Goal: Task Accomplishment & Management: Complete application form

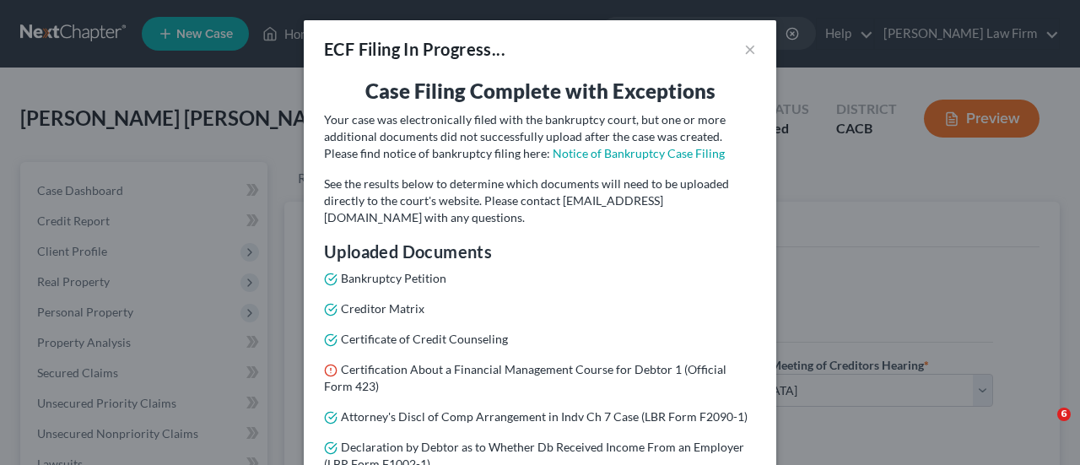
select select "1"
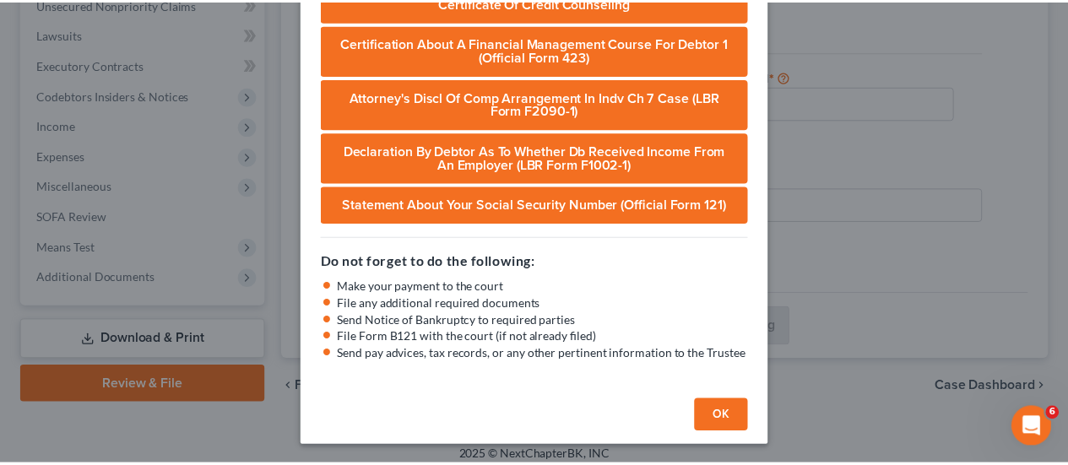
scroll to position [648, 0]
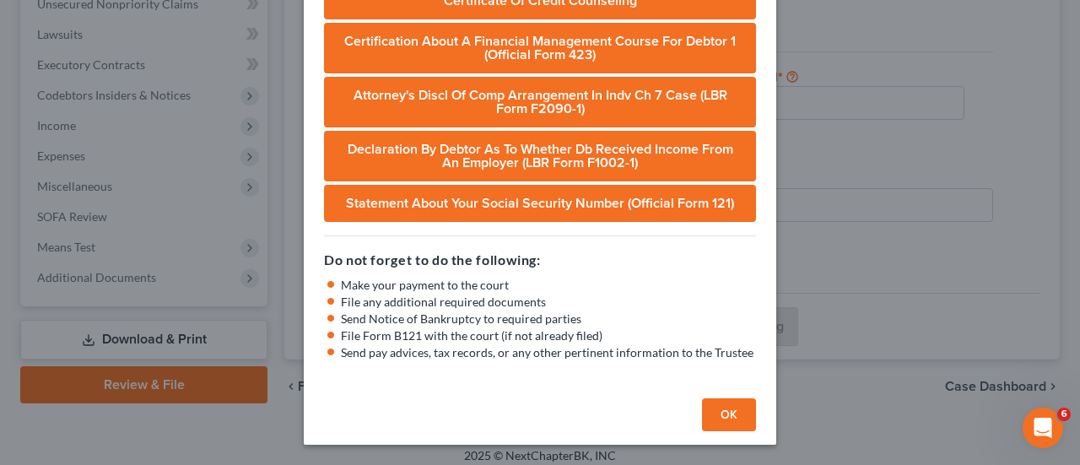
click at [705, 417] on button "OK" at bounding box center [729, 415] width 54 height 34
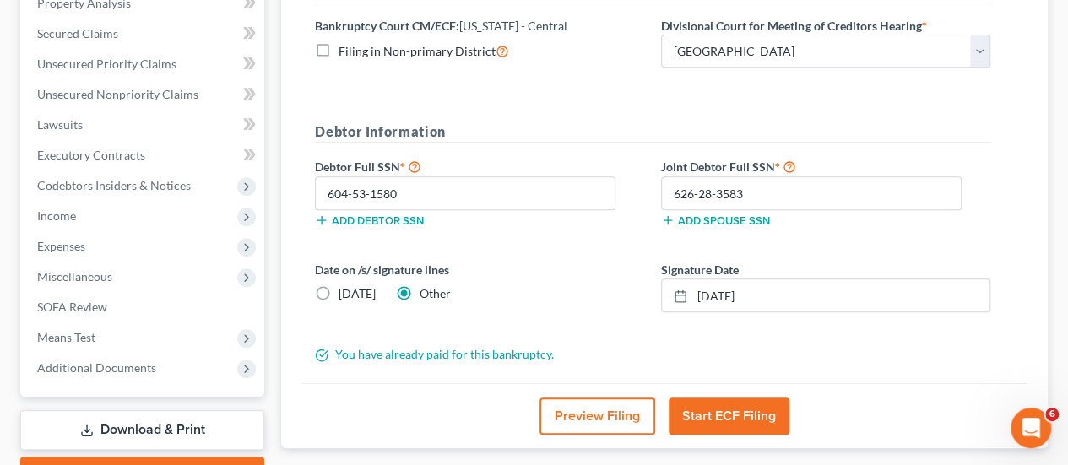
scroll to position [0, 0]
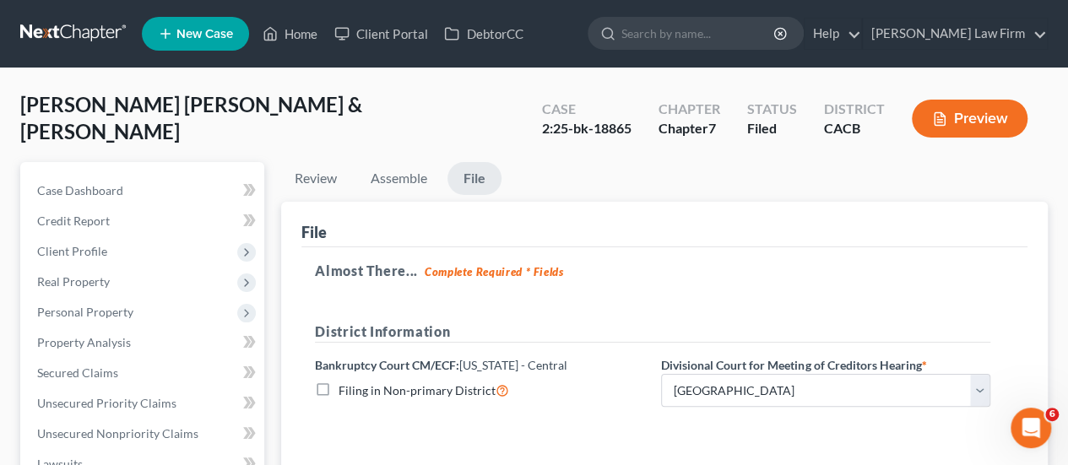
click at [100, 44] on link at bounding box center [74, 34] width 108 height 30
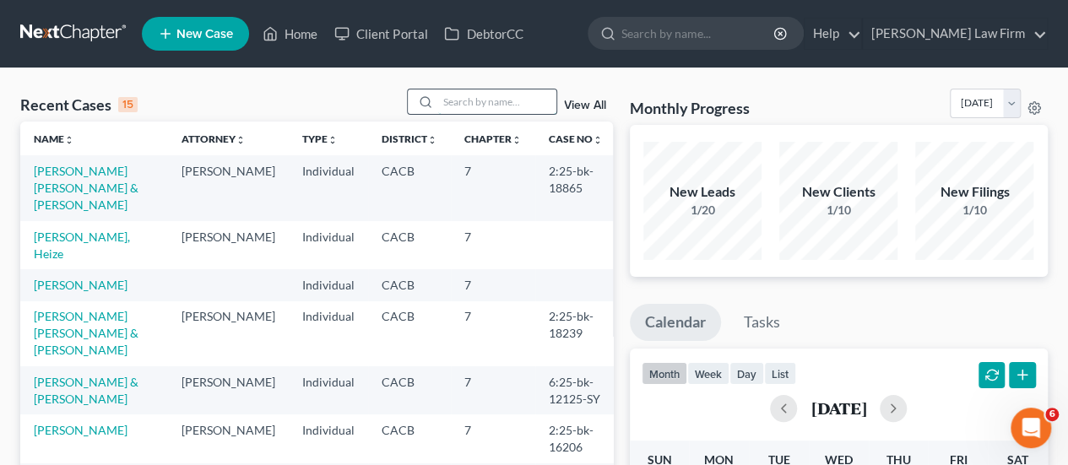
click at [483, 97] on input "search" at bounding box center [497, 101] width 118 height 24
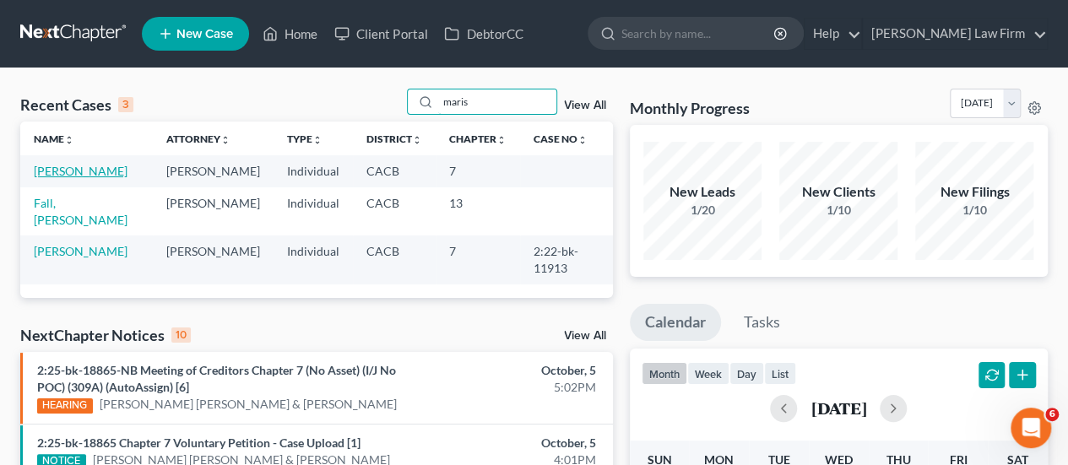
type input "maris"
click at [90, 168] on link "[PERSON_NAME]" at bounding box center [81, 171] width 94 height 14
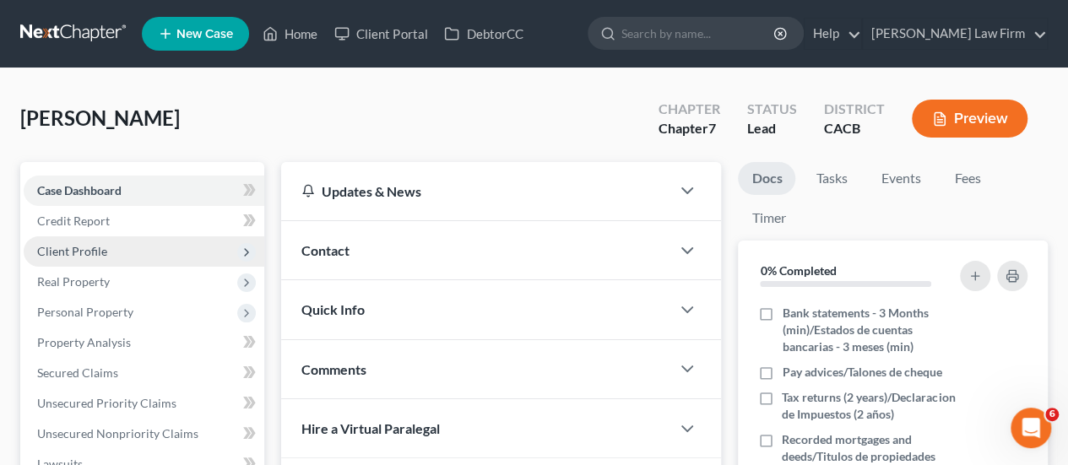
click at [104, 258] on span "Client Profile" at bounding box center [144, 251] width 241 height 30
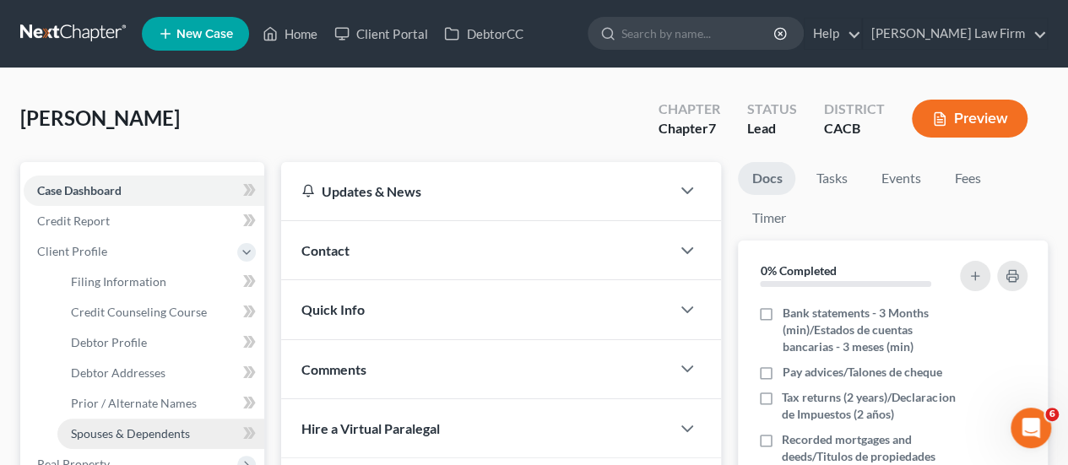
click at [143, 429] on span "Spouses & Dependents" at bounding box center [130, 433] width 119 height 14
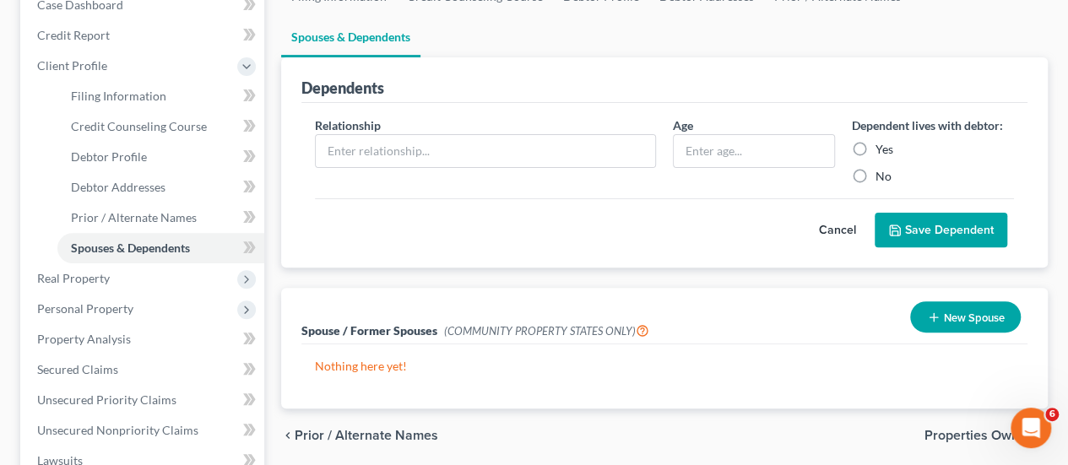
scroll to position [253, 0]
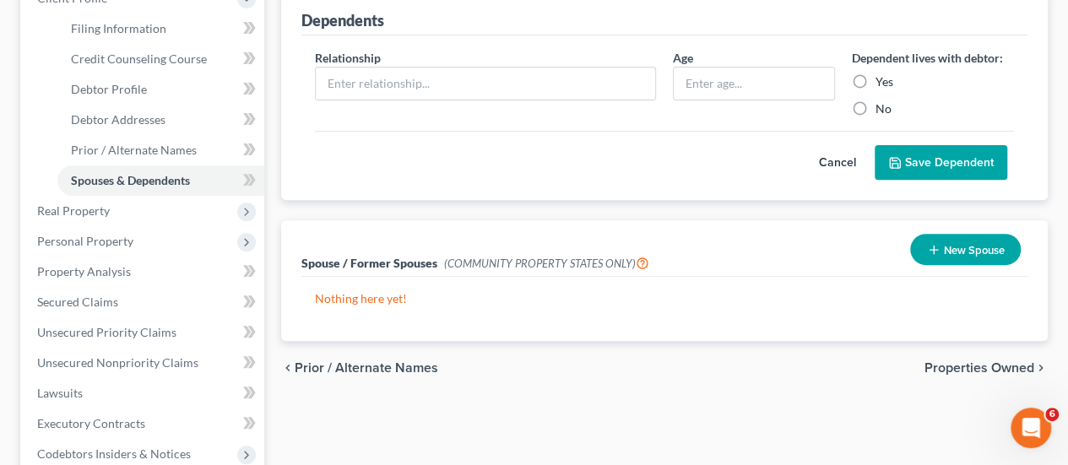
click at [988, 234] on button "New Spouse" at bounding box center [965, 249] width 111 height 31
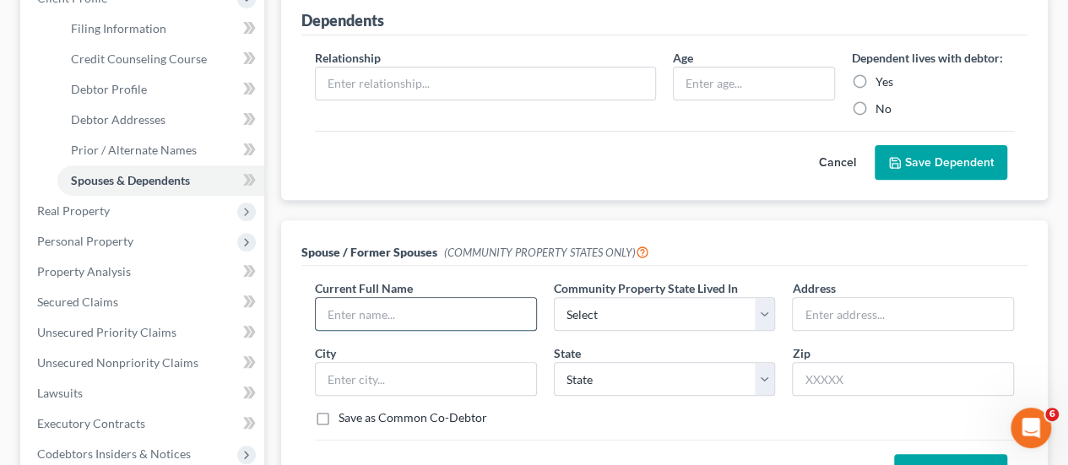
click at [466, 298] on input "text" at bounding box center [426, 314] width 220 height 32
paste input "[PERSON_NAME]"
type input "[PERSON_NAME]"
click at [599, 297] on select "Select AZ CA GU ID LA NV NM PR [GEOGRAPHIC_DATA] [GEOGRAPHIC_DATA] [GEOGRAPHIC_…" at bounding box center [665, 314] width 222 height 34
select select "1"
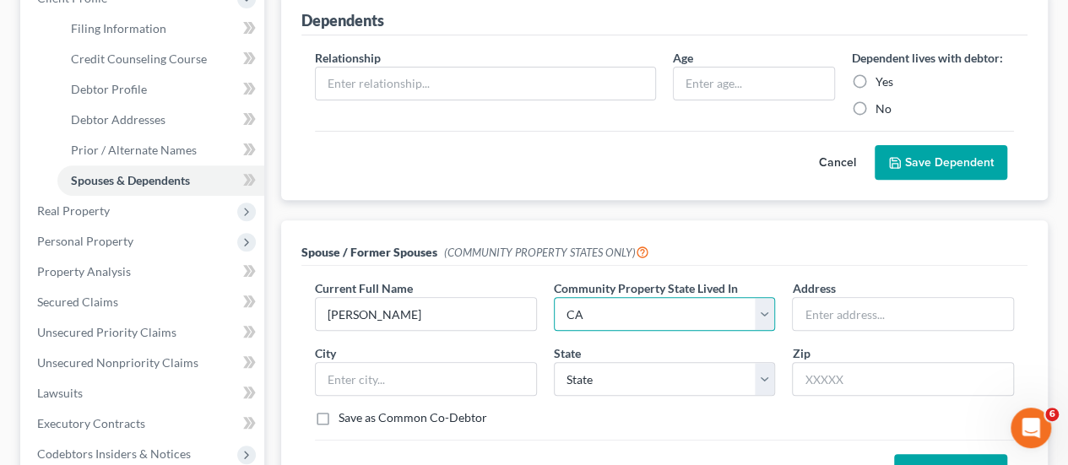
click at [554, 297] on select "Select AZ CA GU ID LA NV NM PR [GEOGRAPHIC_DATA] [GEOGRAPHIC_DATA] [GEOGRAPHIC_…" at bounding box center [665, 314] width 222 height 34
click at [848, 298] on input "text" at bounding box center [903, 314] width 220 height 32
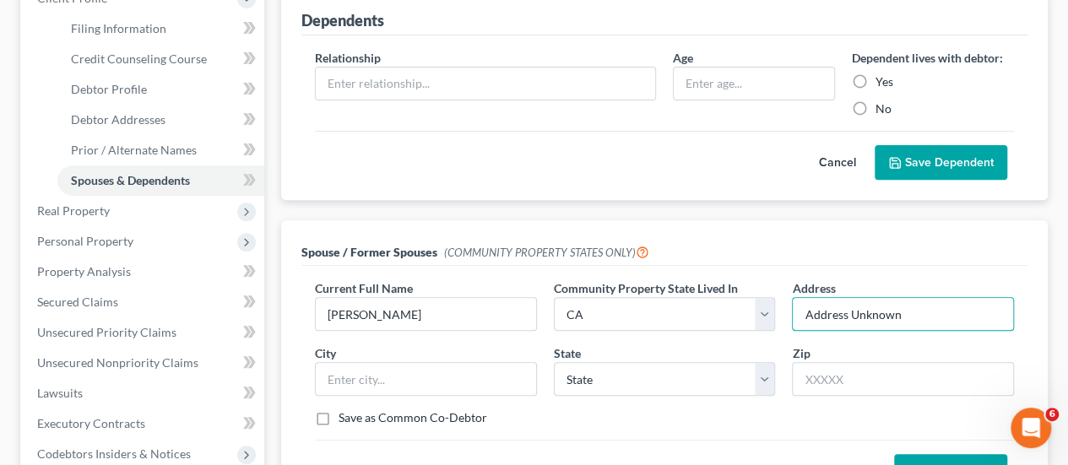
type input "Address Unknown"
click at [937, 454] on button "Save Spouse" at bounding box center [950, 471] width 113 height 35
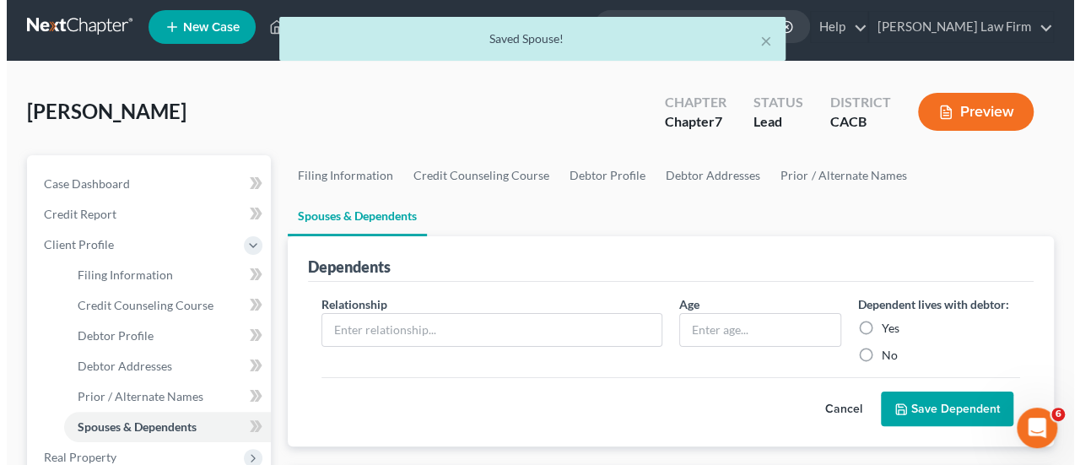
scroll to position [0, 0]
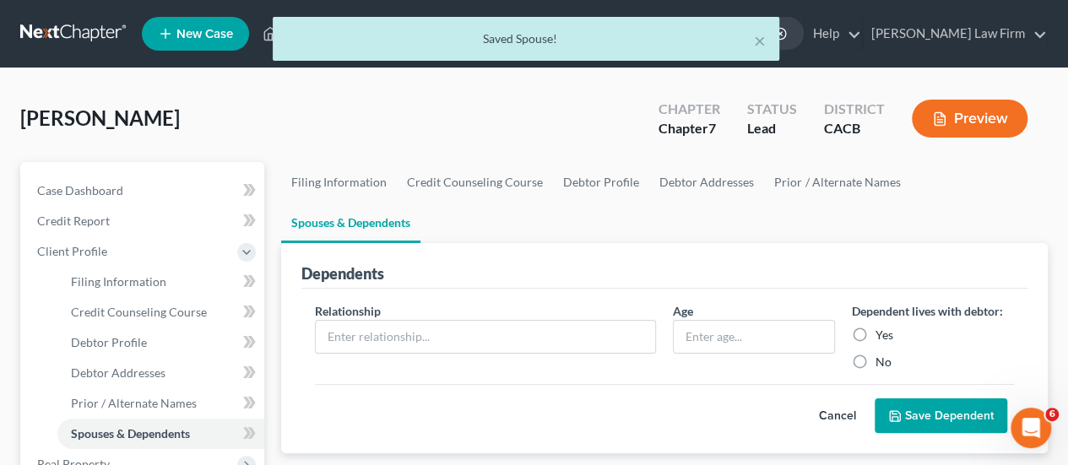
click at [949, 129] on button "Preview" at bounding box center [970, 119] width 116 height 38
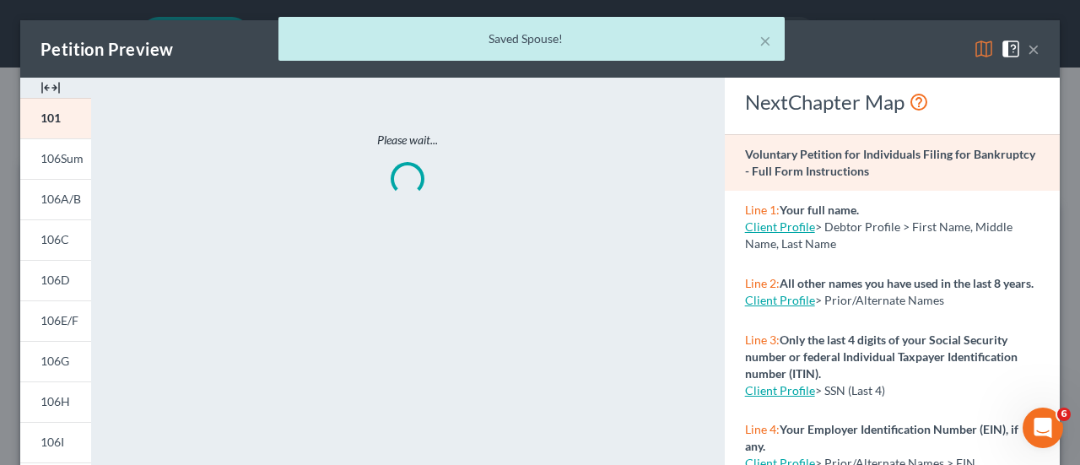
click at [49, 84] on img at bounding box center [51, 88] width 20 height 20
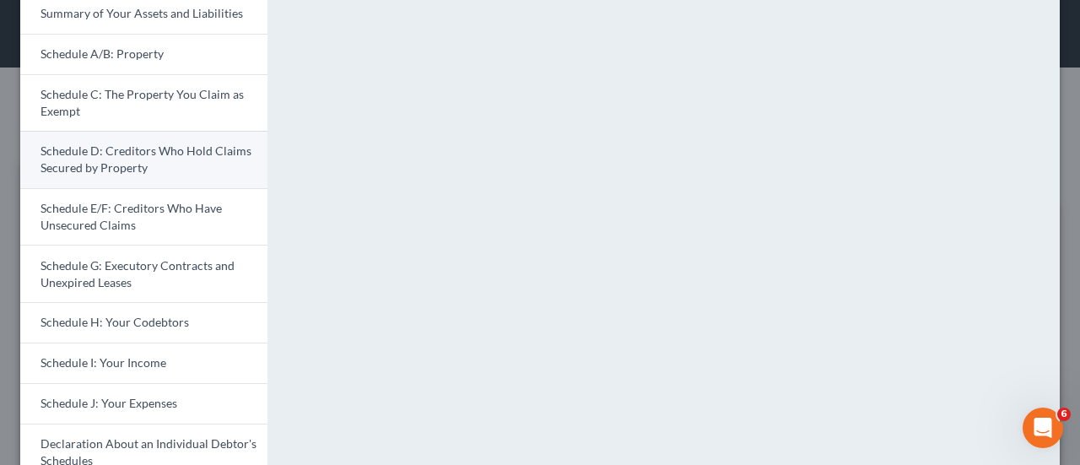
scroll to position [169, 0]
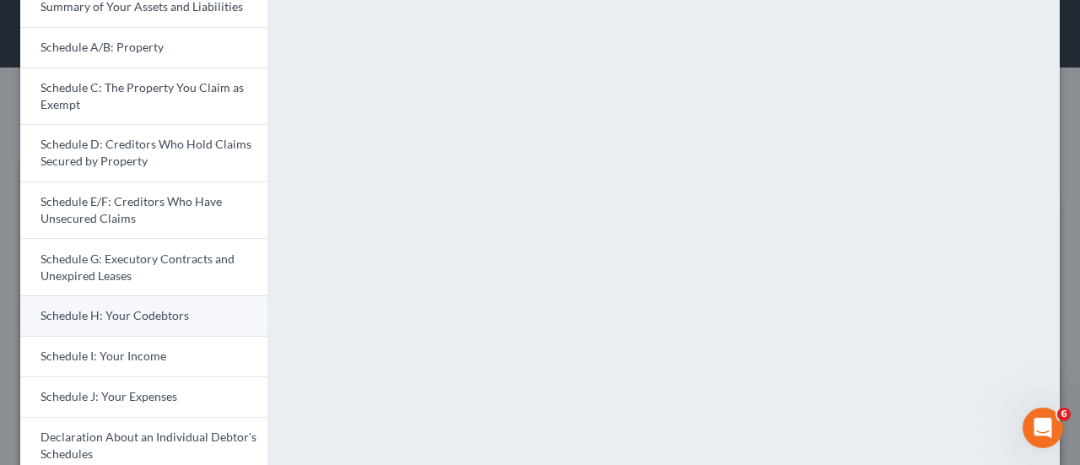
click at [125, 311] on span "Schedule H: Your Codebtors" at bounding box center [115, 315] width 149 height 14
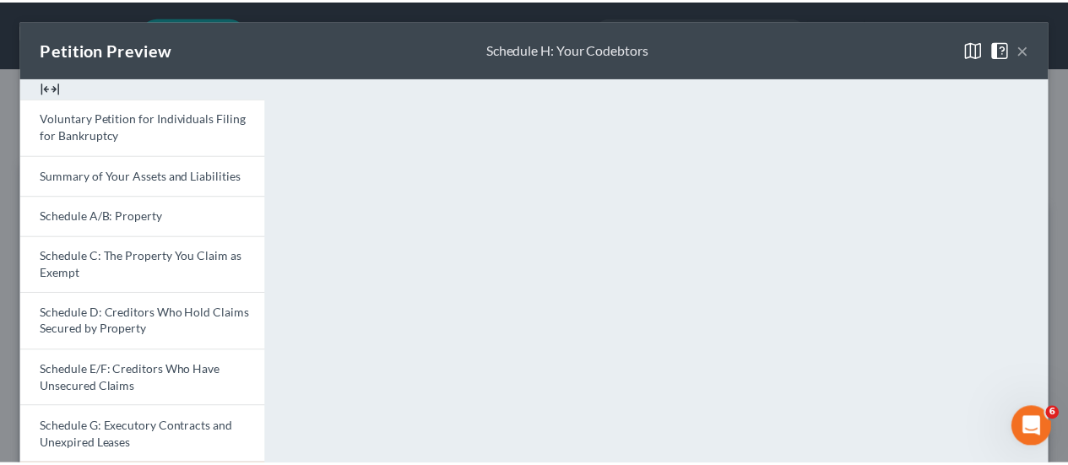
scroll to position [0, 0]
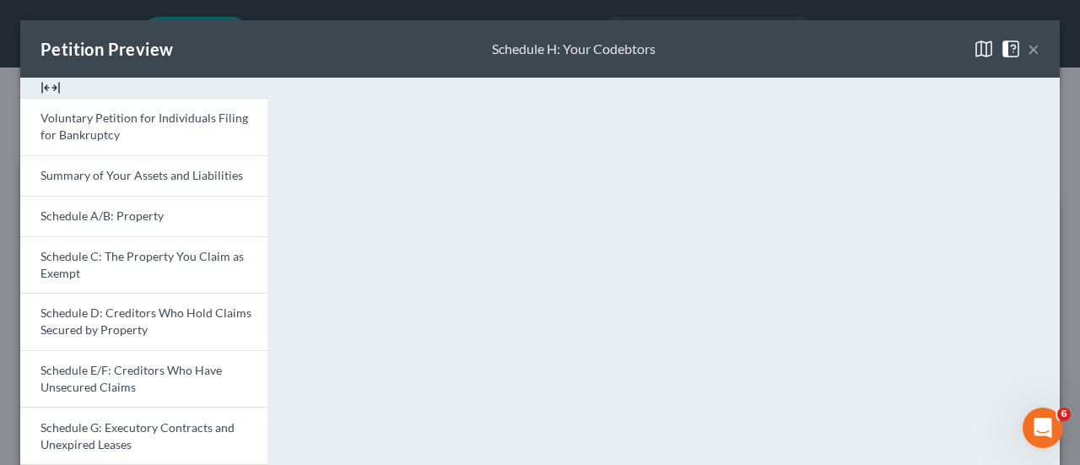
click at [1027, 53] on div "Petition Preview Schedule H: Your Codebtors ×" at bounding box center [540, 48] width 1040 height 57
click at [1028, 50] on button "×" at bounding box center [1034, 49] width 12 height 20
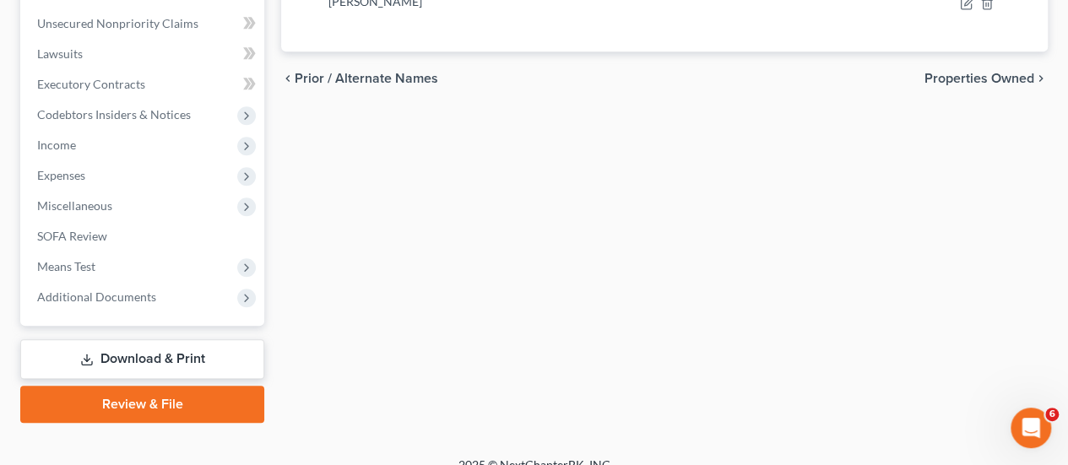
scroll to position [612, 0]
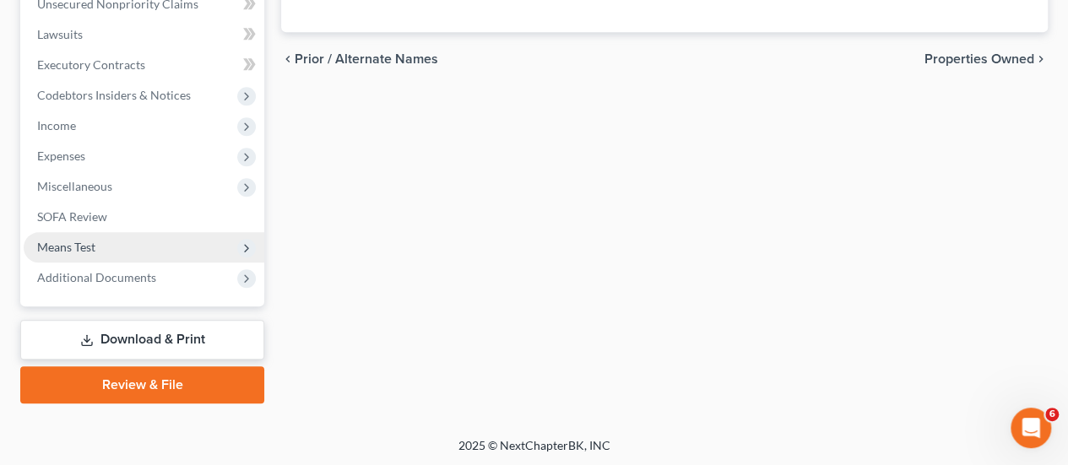
click at [110, 235] on span "Means Test" at bounding box center [144, 247] width 241 height 30
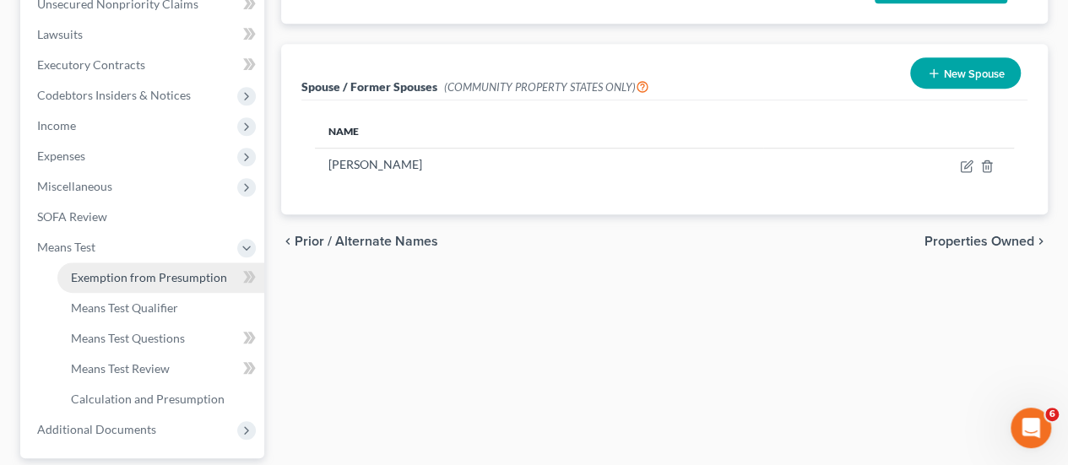
click at [122, 271] on span "Exemption from Presumption" at bounding box center [149, 277] width 156 height 14
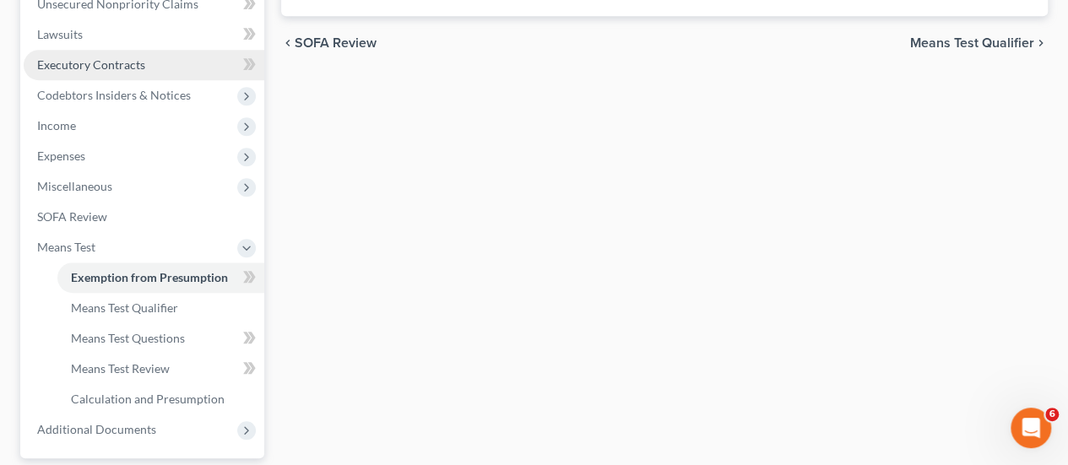
radio input "true"
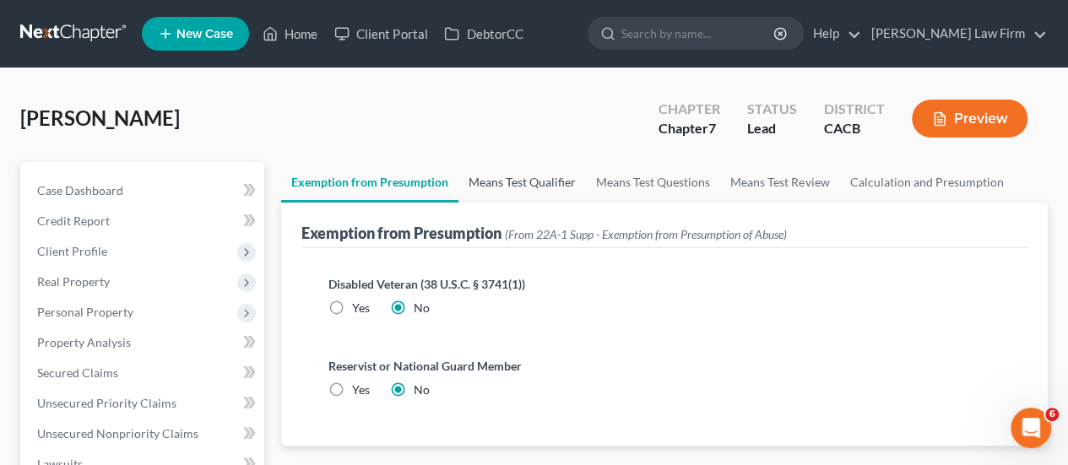
click at [516, 184] on link "Means Test Qualifier" at bounding box center [521, 182] width 127 height 41
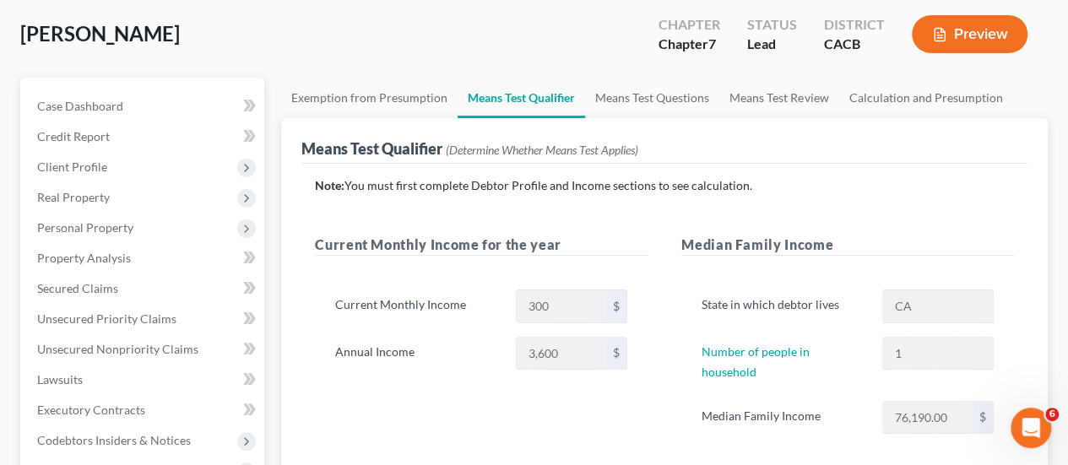
scroll to position [253, 0]
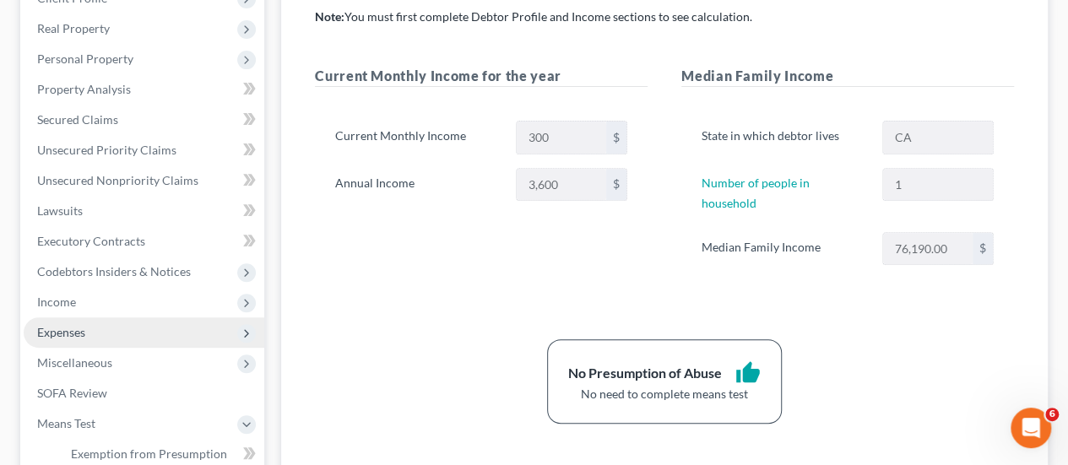
click at [95, 327] on span "Expenses" at bounding box center [144, 332] width 241 height 30
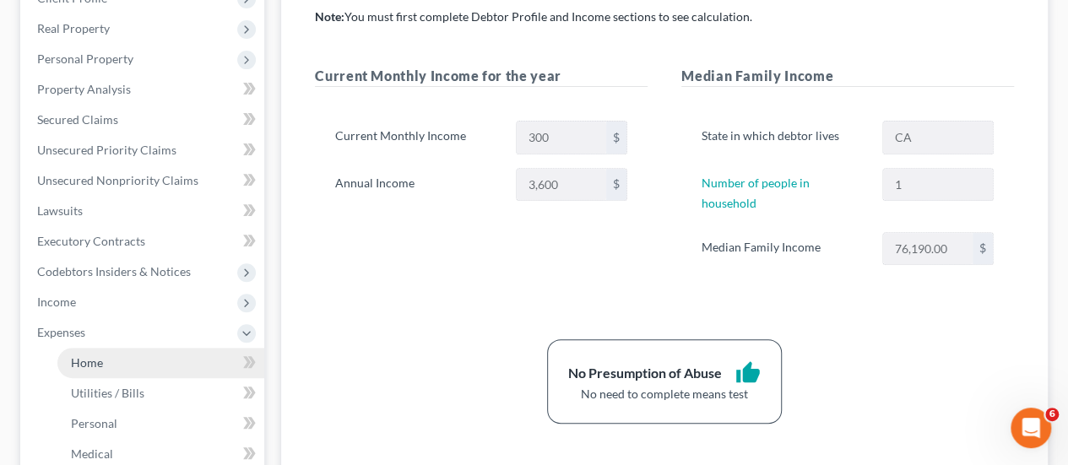
click at [101, 360] on span "Home" at bounding box center [87, 362] width 32 height 14
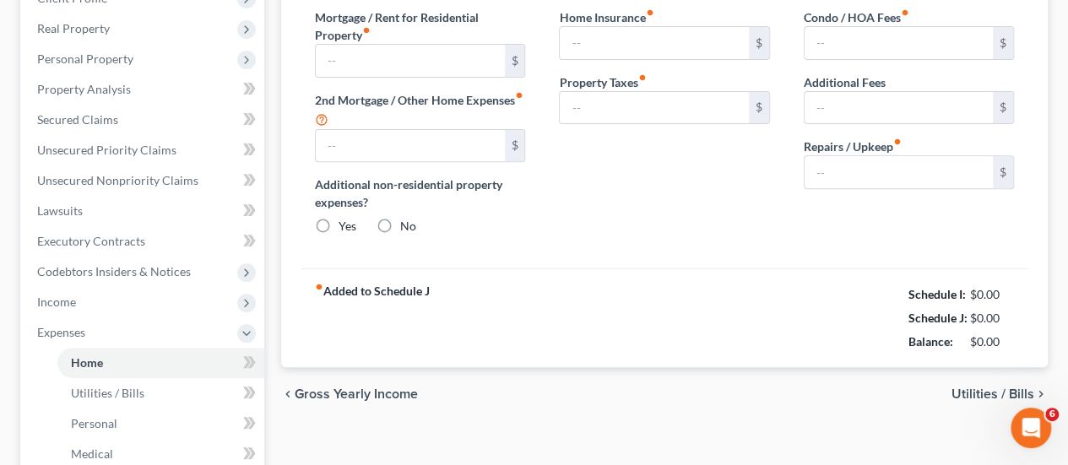
type input "0.00"
radio input "true"
type input "0.00"
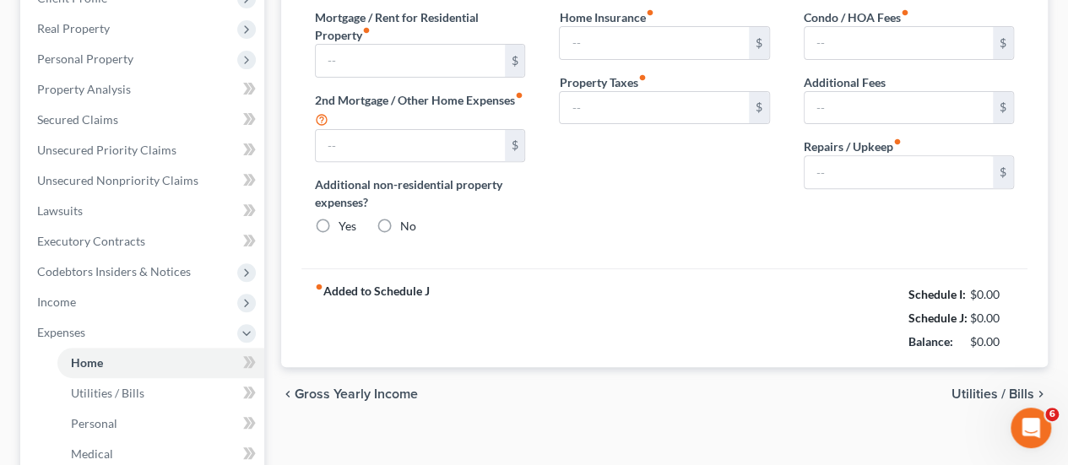
type input "0.00"
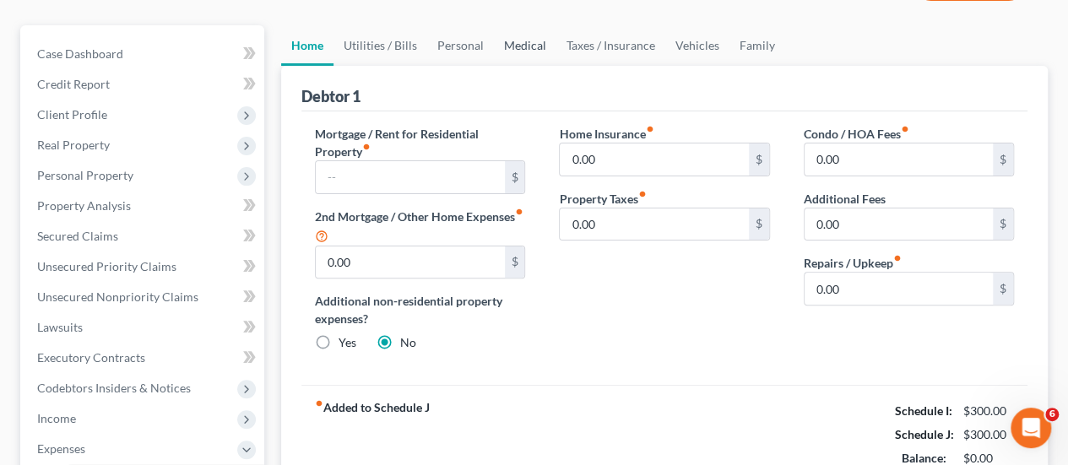
scroll to position [169, 0]
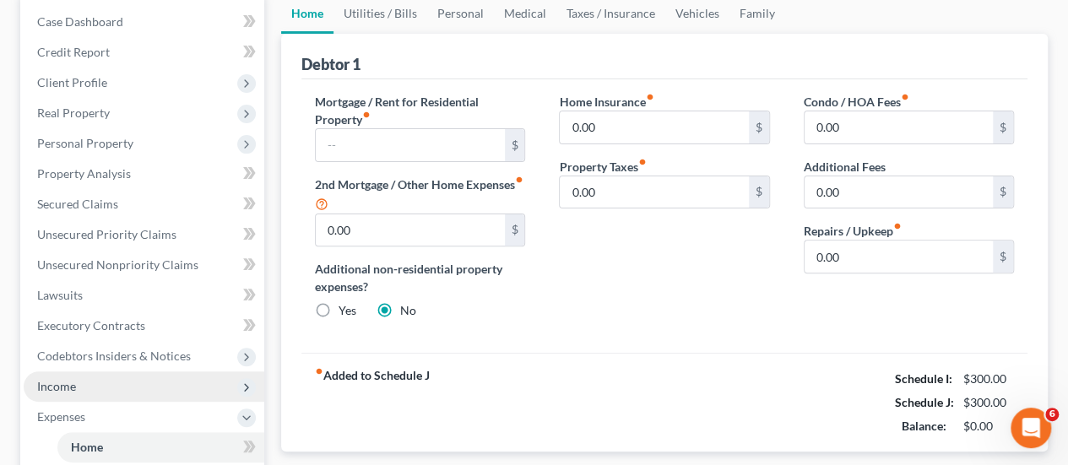
click at [115, 372] on span "Income" at bounding box center [144, 386] width 241 height 30
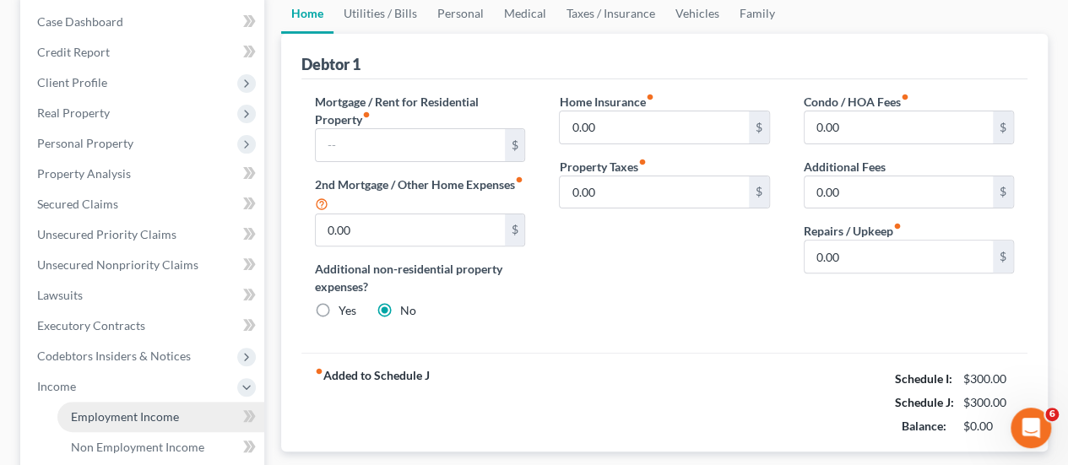
click at [137, 425] on link "Employment Income" at bounding box center [160, 417] width 207 height 30
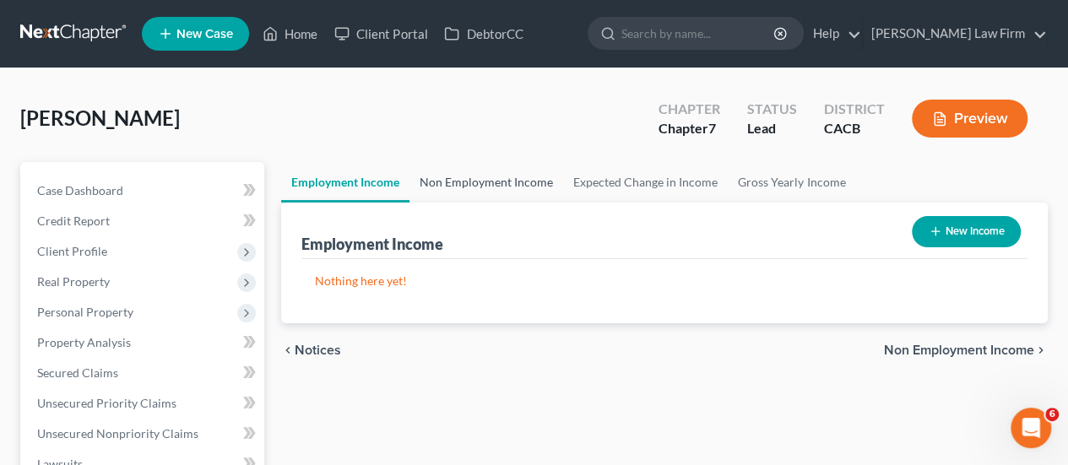
click at [495, 184] on link "Non Employment Income" at bounding box center [486, 182] width 154 height 41
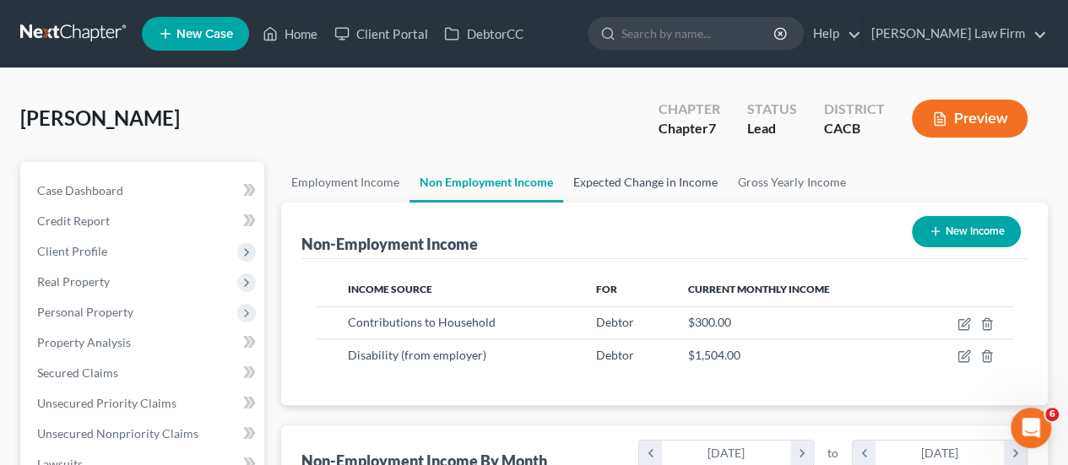
click at [611, 184] on link "Expected Change in Income" at bounding box center [645, 182] width 165 height 41
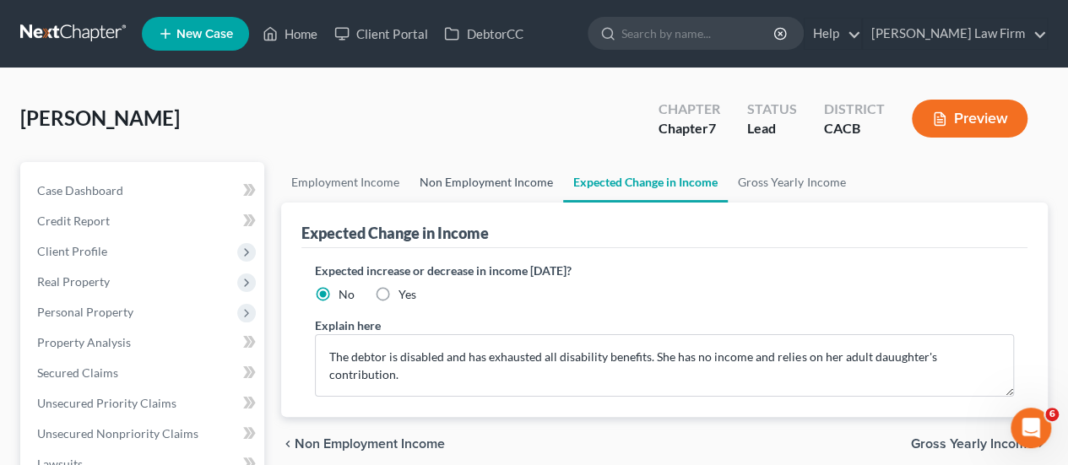
click at [506, 181] on link "Non Employment Income" at bounding box center [486, 182] width 154 height 41
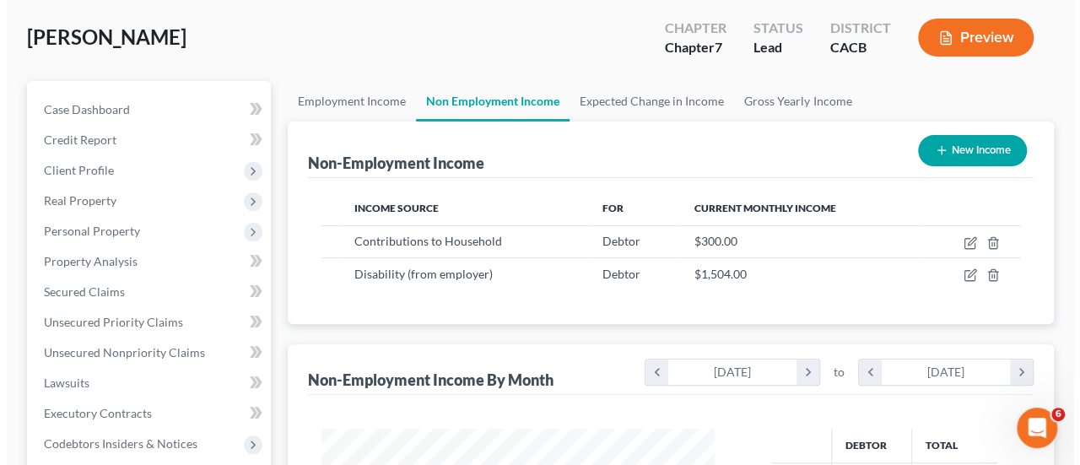
scroll to position [169, 0]
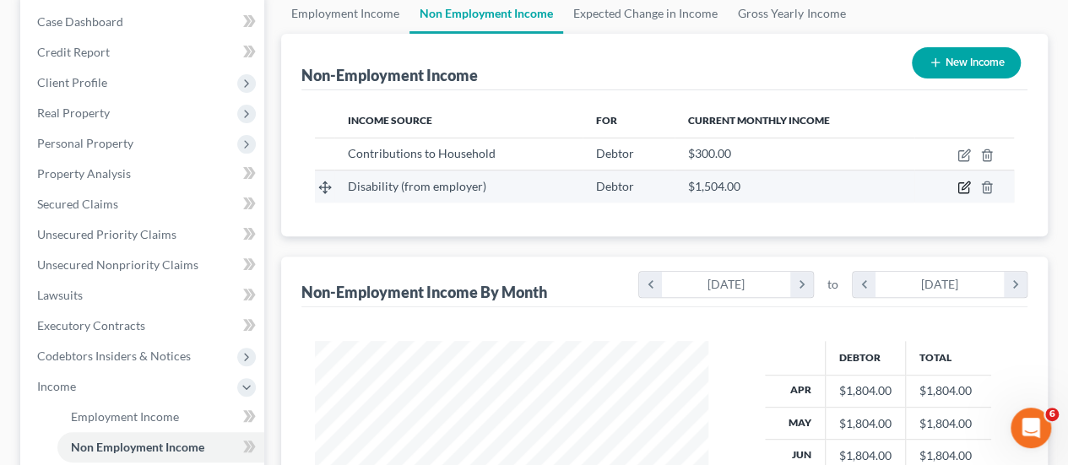
click at [962, 184] on icon "button" at bounding box center [964, 188] width 14 height 14
select select "1"
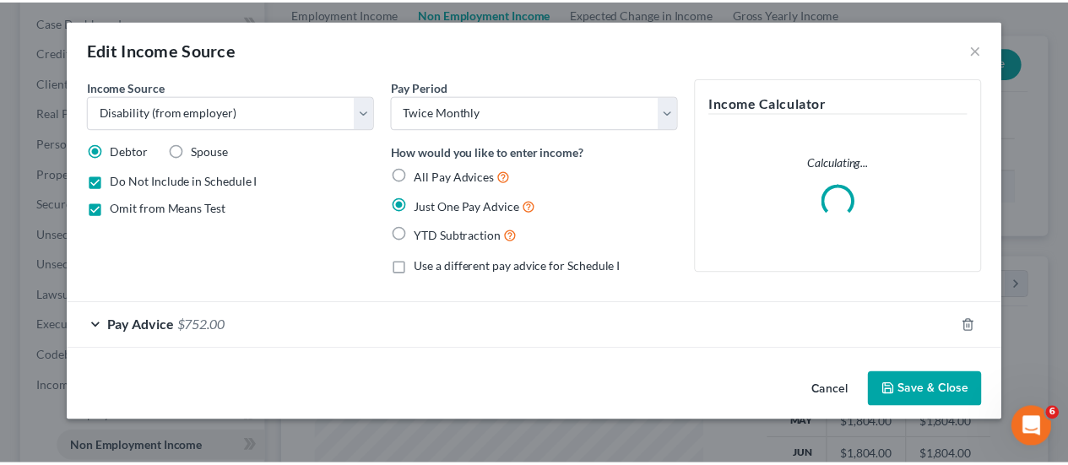
scroll to position [300, 432]
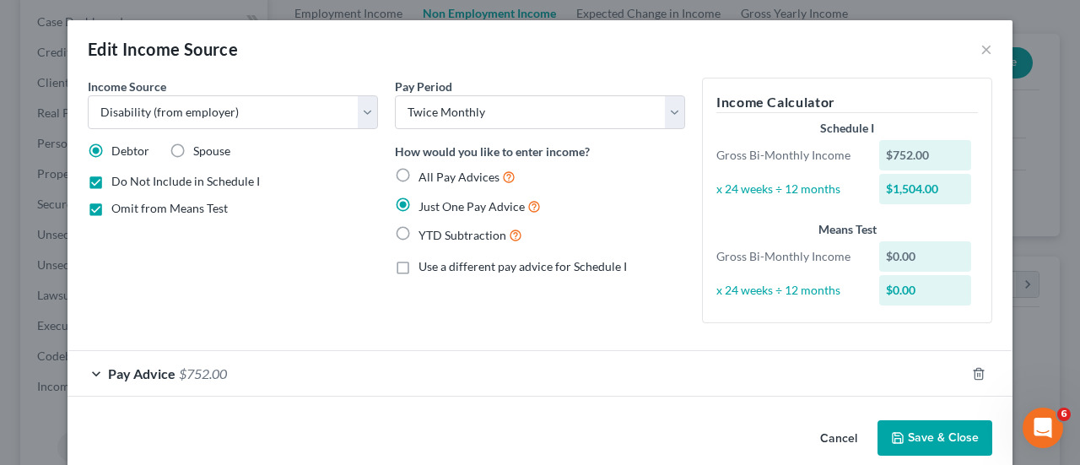
click at [924, 436] on button "Save & Close" at bounding box center [935, 437] width 115 height 35
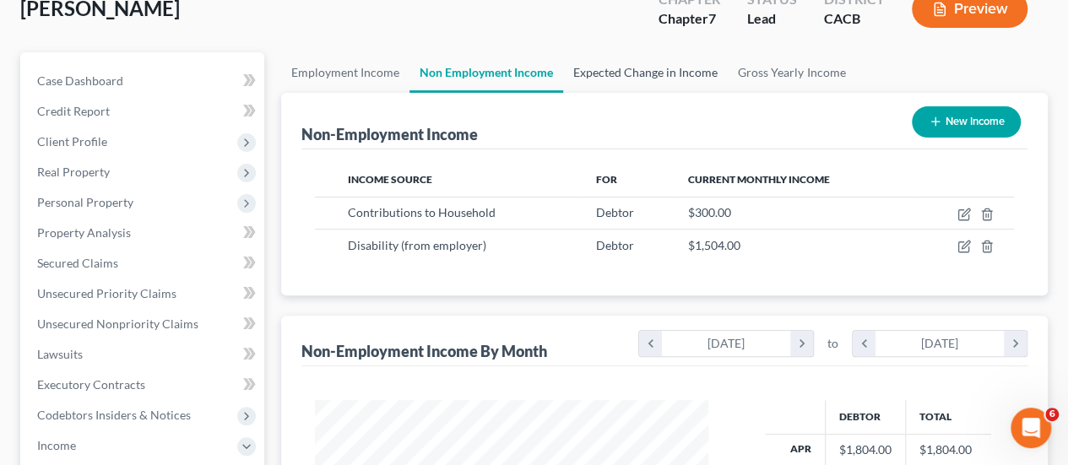
scroll to position [0, 0]
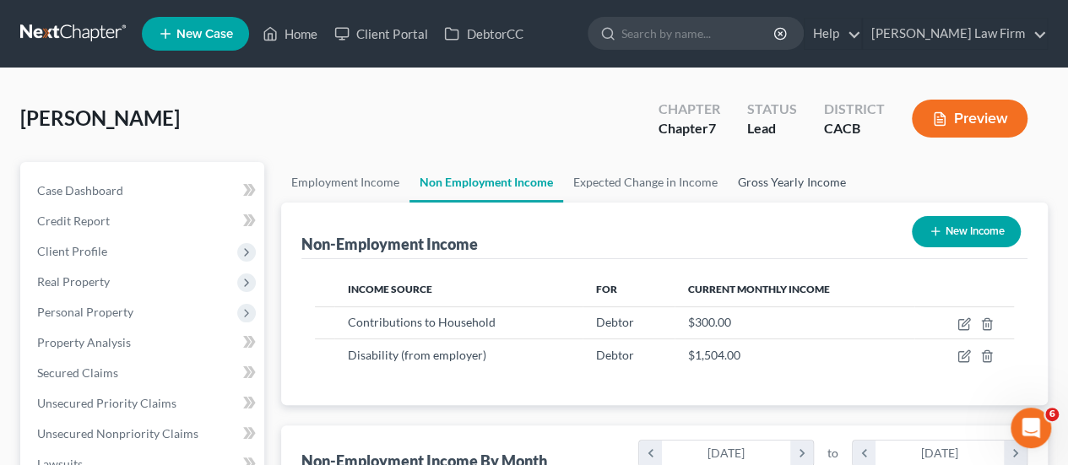
click at [779, 172] on link "Gross Yearly Income" at bounding box center [791, 182] width 127 height 41
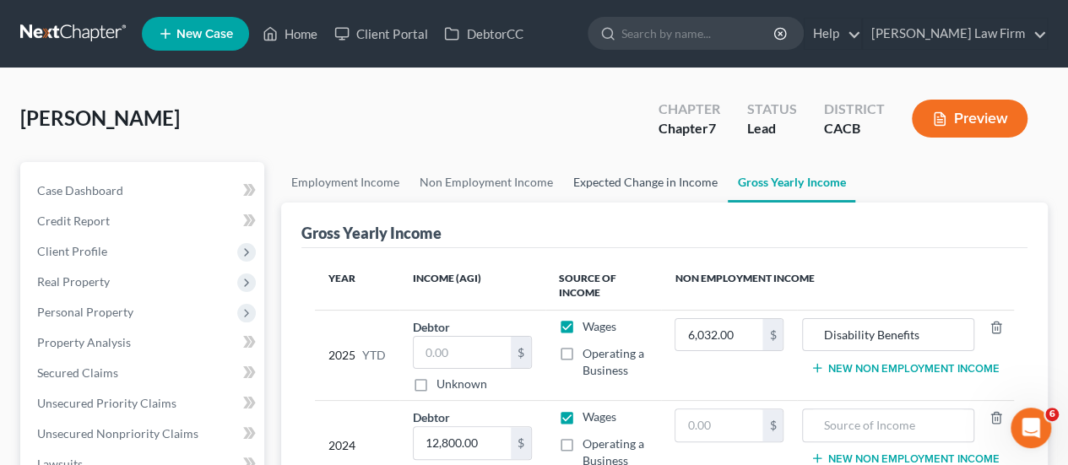
click at [614, 185] on link "Expected Change in Income" at bounding box center [645, 182] width 165 height 41
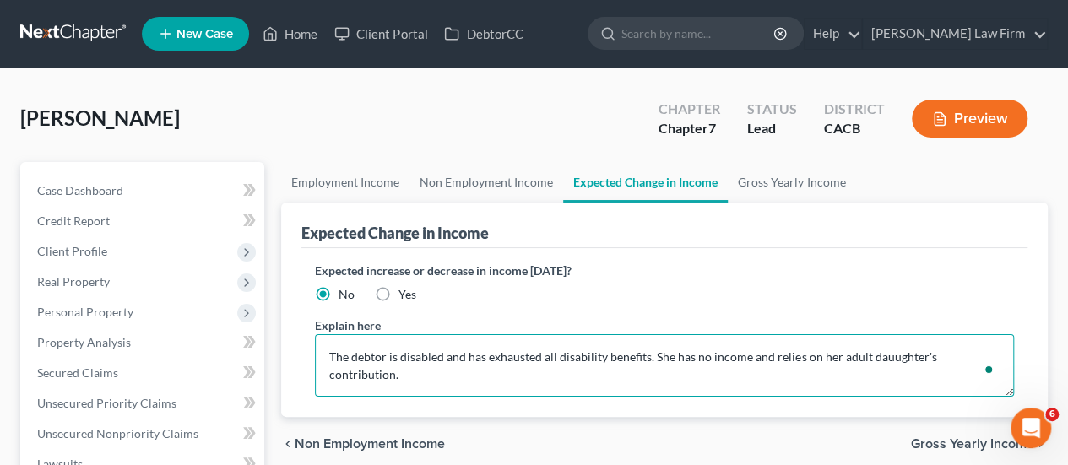
drag, startPoint x: 695, startPoint y: 352, endPoint x: 1079, endPoint y: 340, distance: 384.2
click at [901, 357] on textarea "The debtor is disabled and has exhausted all disability benefits. She has no in…" at bounding box center [664, 365] width 699 height 62
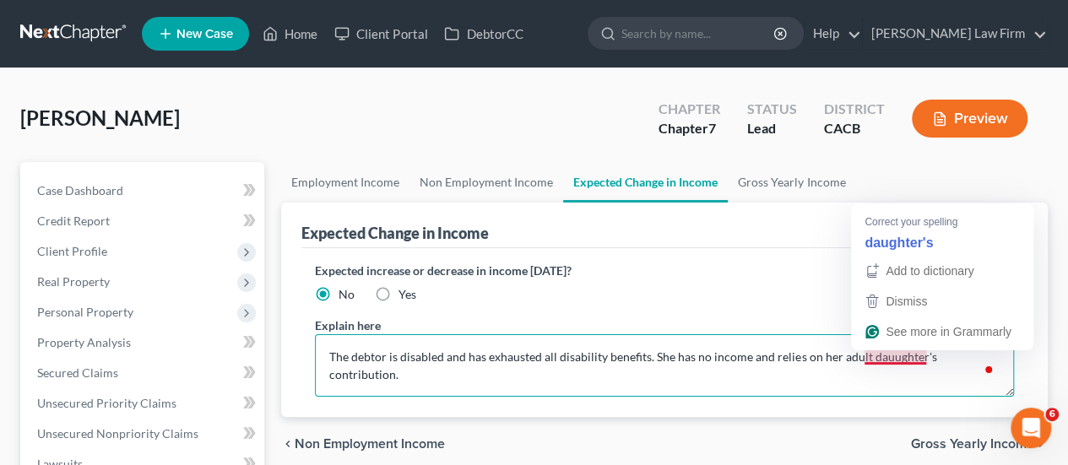
type textarea "The debtor is disabled and has exhausted all disability benefits. She has no in…"
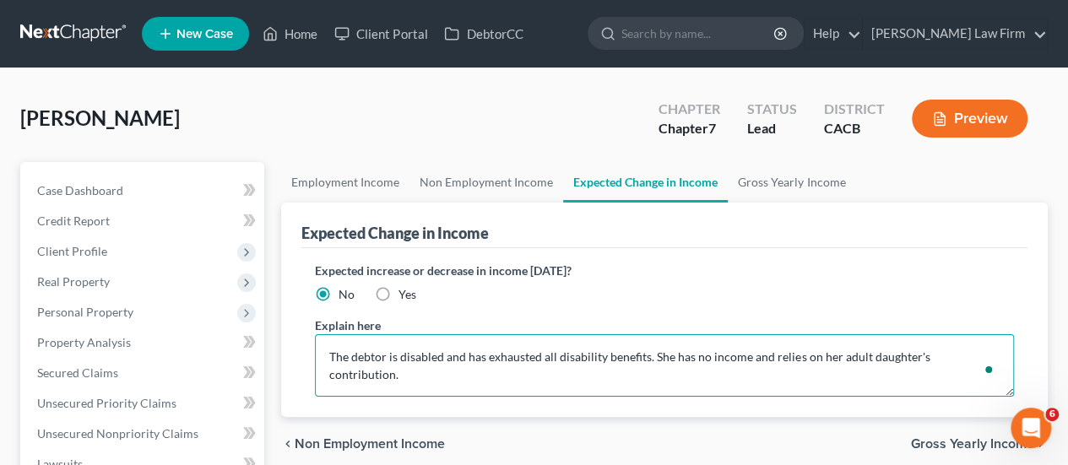
click at [965, 356] on textarea "The debtor is disabled and has exhausted all disability benefits. She has no in…" at bounding box center [664, 365] width 699 height 62
drag, startPoint x: 842, startPoint y: 364, endPoint x: 641, endPoint y: 359, distance: 200.9
click at [645, 359] on textarea "The debtor is disabled and has exhausted all disability benefits. She has no in…" at bounding box center [664, 365] width 699 height 62
click at [646, 381] on textarea "The debtor is disabled and has exhausted all disability benefits. She has no in…" at bounding box center [664, 365] width 699 height 62
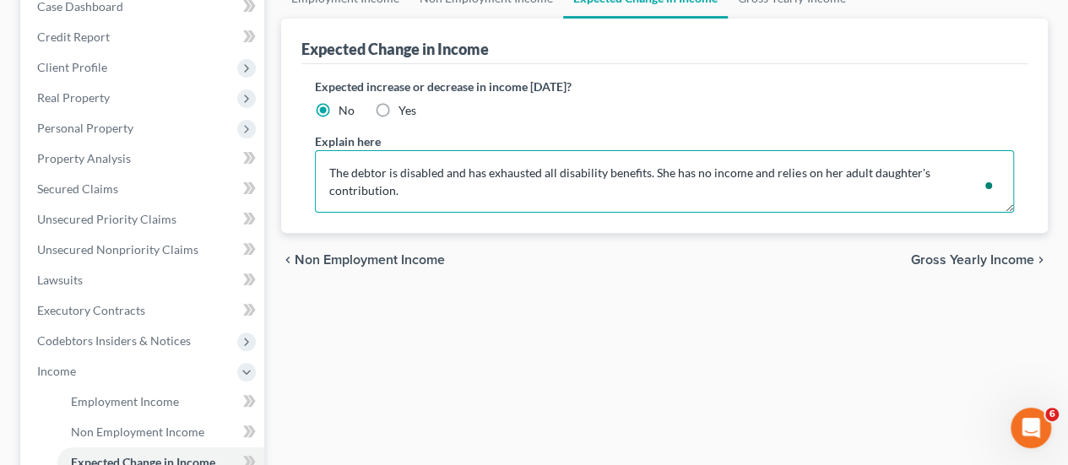
scroll to position [338, 0]
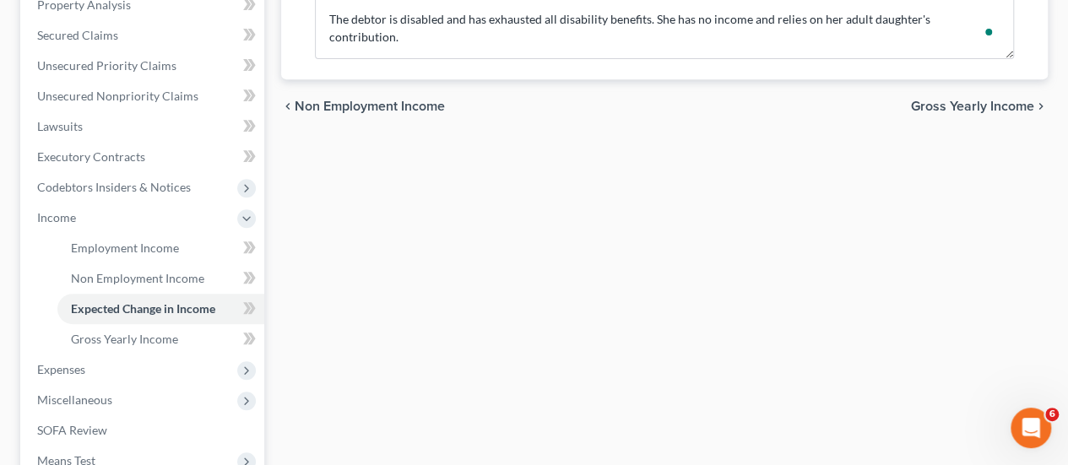
click at [1003, 102] on span "Gross Yearly Income" at bounding box center [972, 107] width 123 height 14
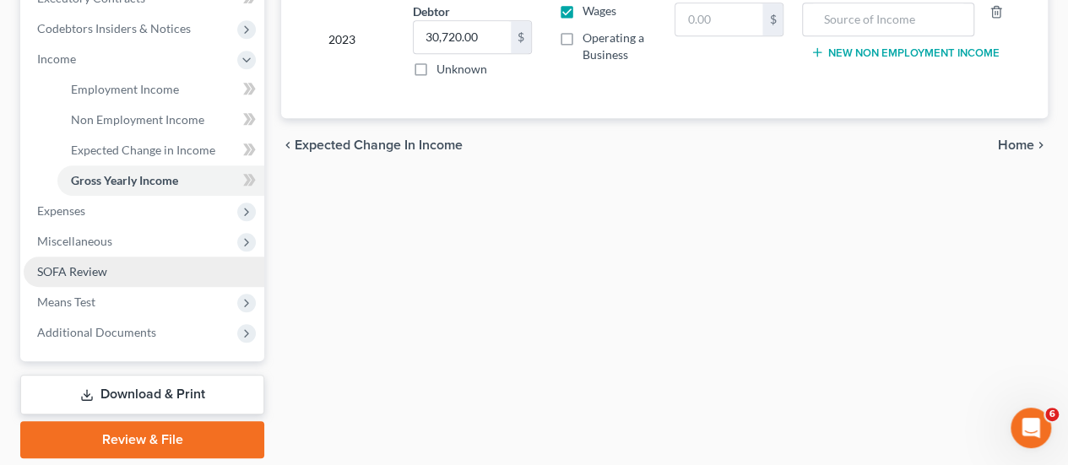
scroll to position [298, 0]
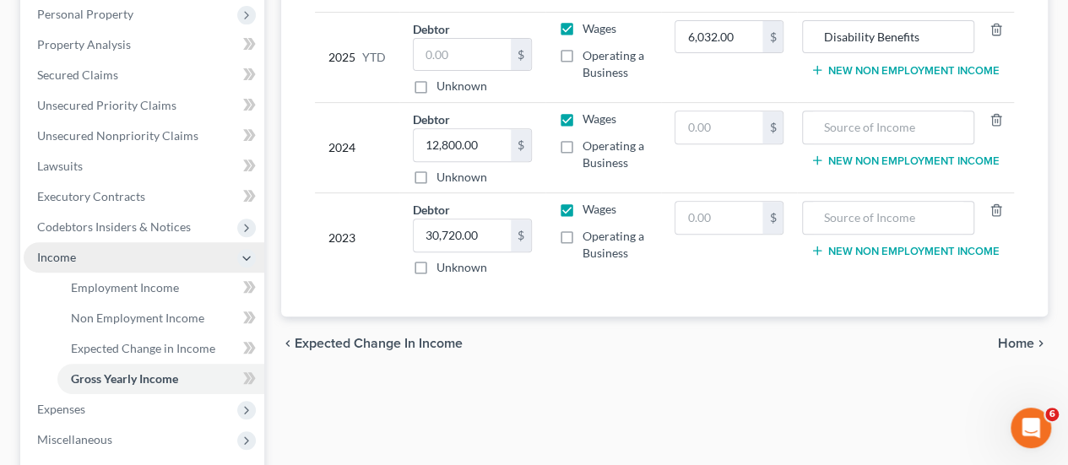
click at [83, 259] on span "Income" at bounding box center [144, 257] width 241 height 30
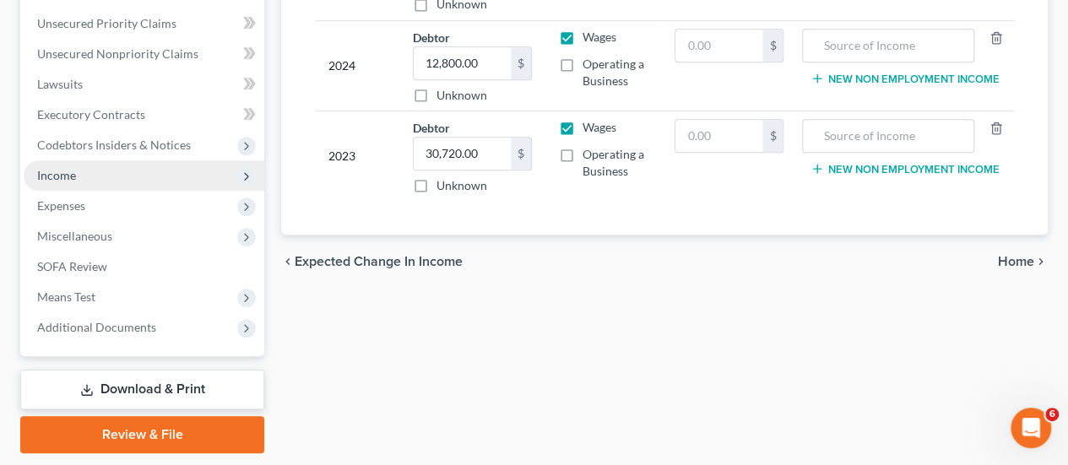
scroll to position [382, 0]
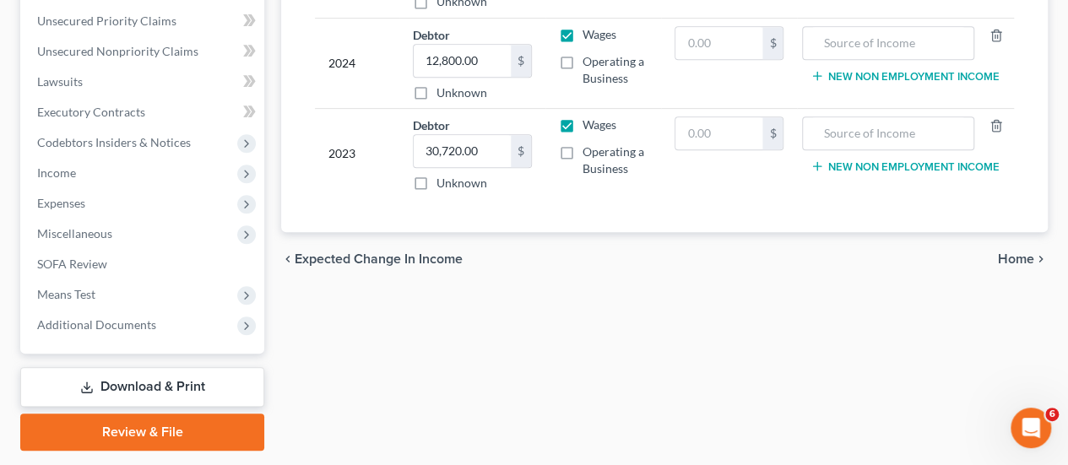
click at [165, 380] on link "Download & Print" at bounding box center [142, 387] width 244 height 40
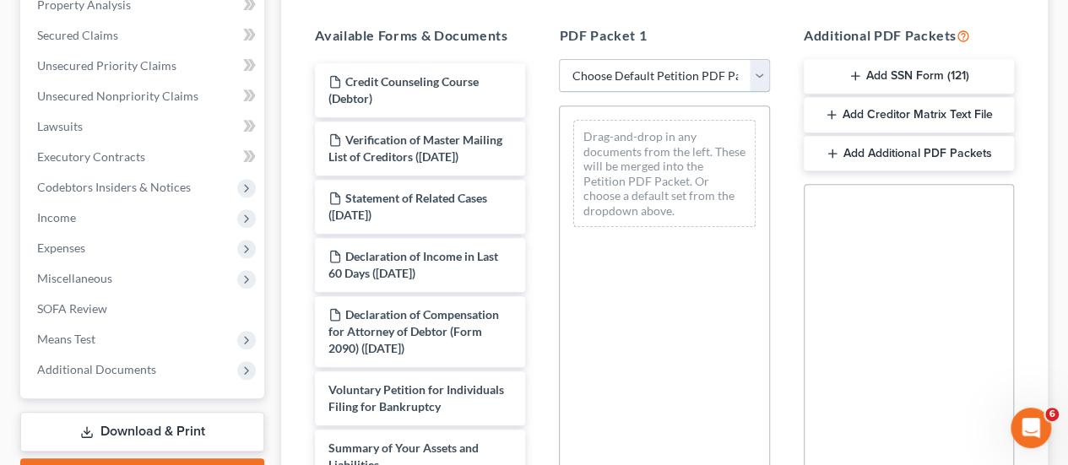
click at [653, 75] on select "Choose Default Petition PDF Packet Complete Bankruptcy Petition (all forms and …" at bounding box center [664, 76] width 210 height 34
select select "0"
click at [559, 59] on select "Choose Default Petition PDF Packet Complete Bankruptcy Petition (all forms and …" at bounding box center [664, 76] width 210 height 34
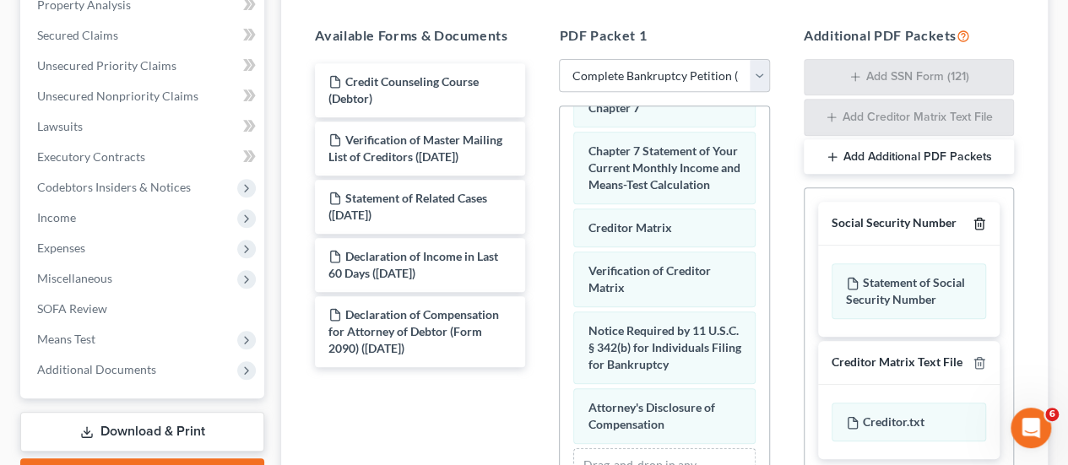
click at [982, 220] on icon "button" at bounding box center [979, 224] width 14 height 14
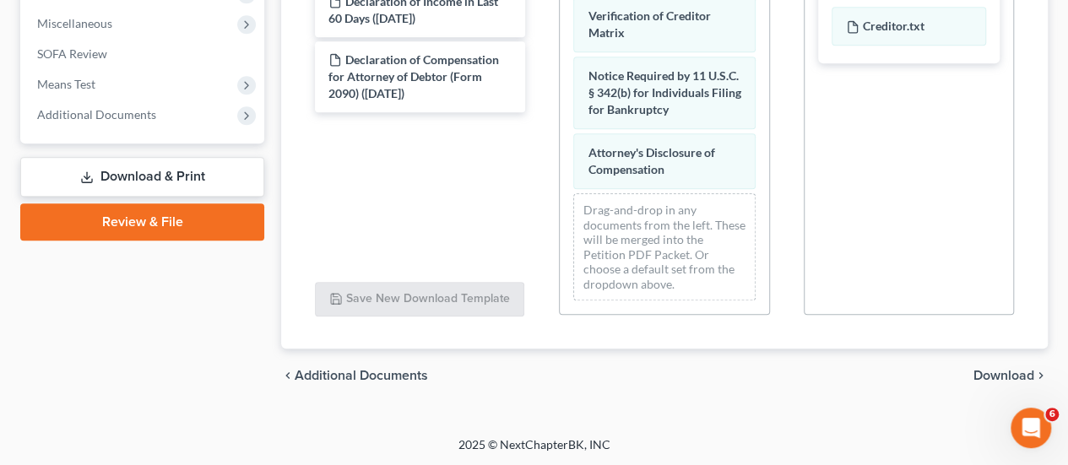
click at [1019, 373] on span "Download" at bounding box center [1003, 376] width 61 height 14
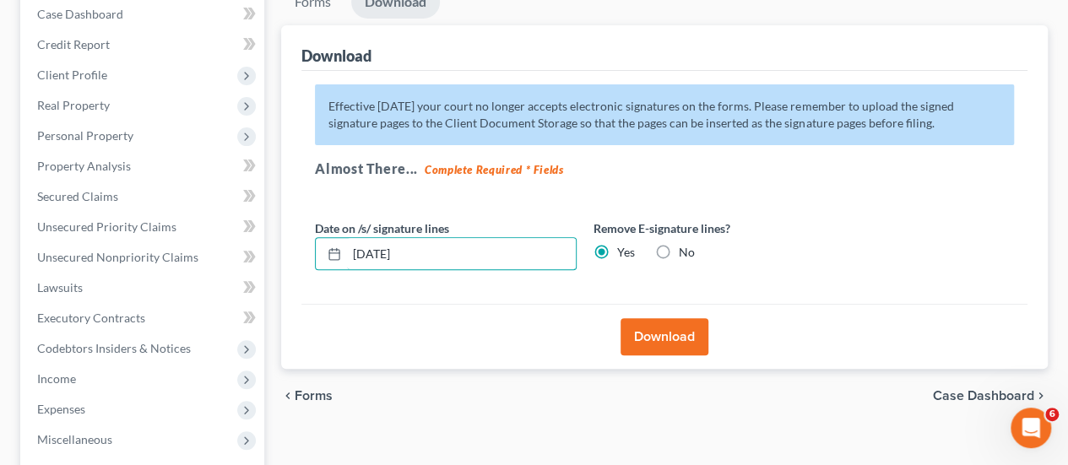
drag, startPoint x: 449, startPoint y: 252, endPoint x: 303, endPoint y: 252, distance: 146.0
click at [303, 255] on div "Effective [DATE] your court no longer accepts electronic signatures on the form…" at bounding box center [664, 188] width 726 height 234
click at [689, 335] on button "Download" at bounding box center [664, 336] width 88 height 37
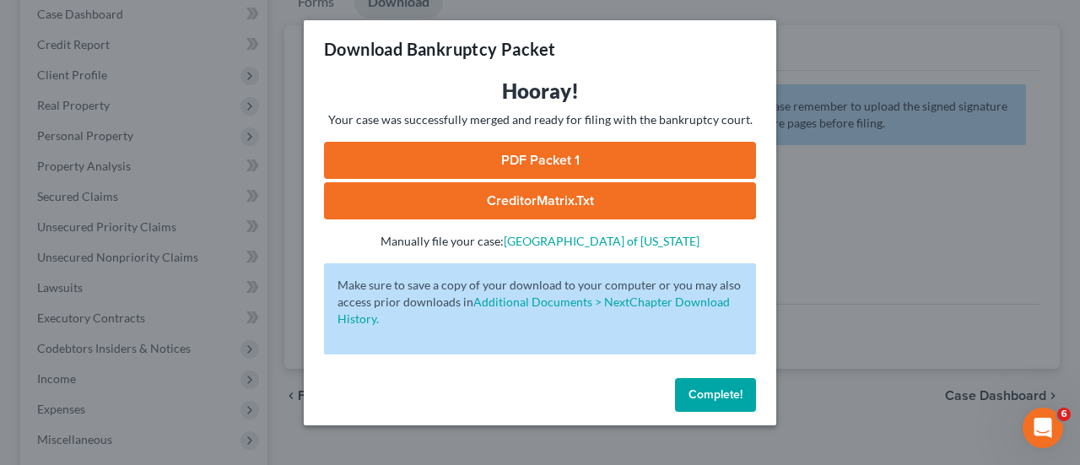
click at [557, 146] on link "PDF Packet 1" at bounding box center [540, 160] width 432 height 37
